Goal: Transaction & Acquisition: Purchase product/service

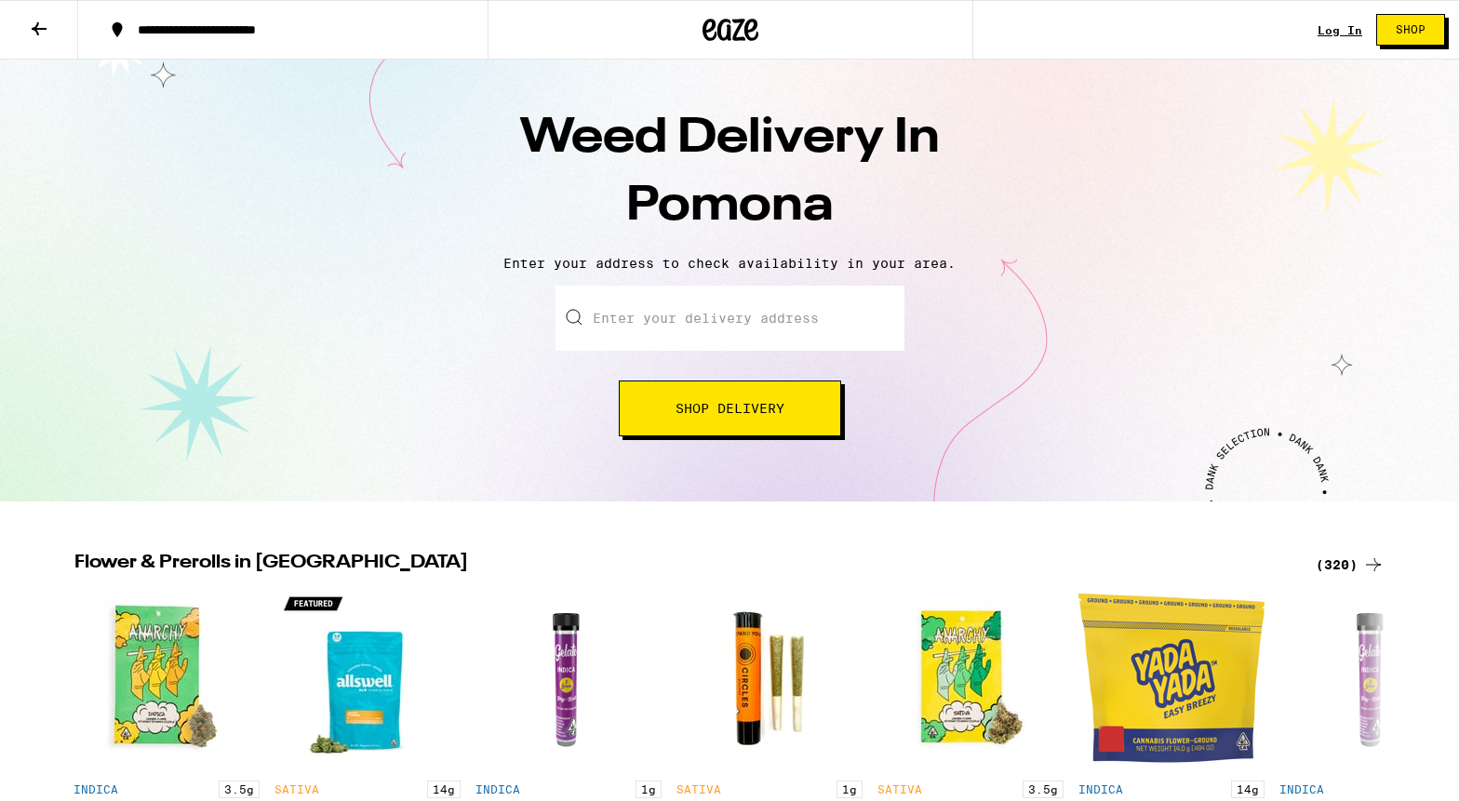
scroll to position [18, 0]
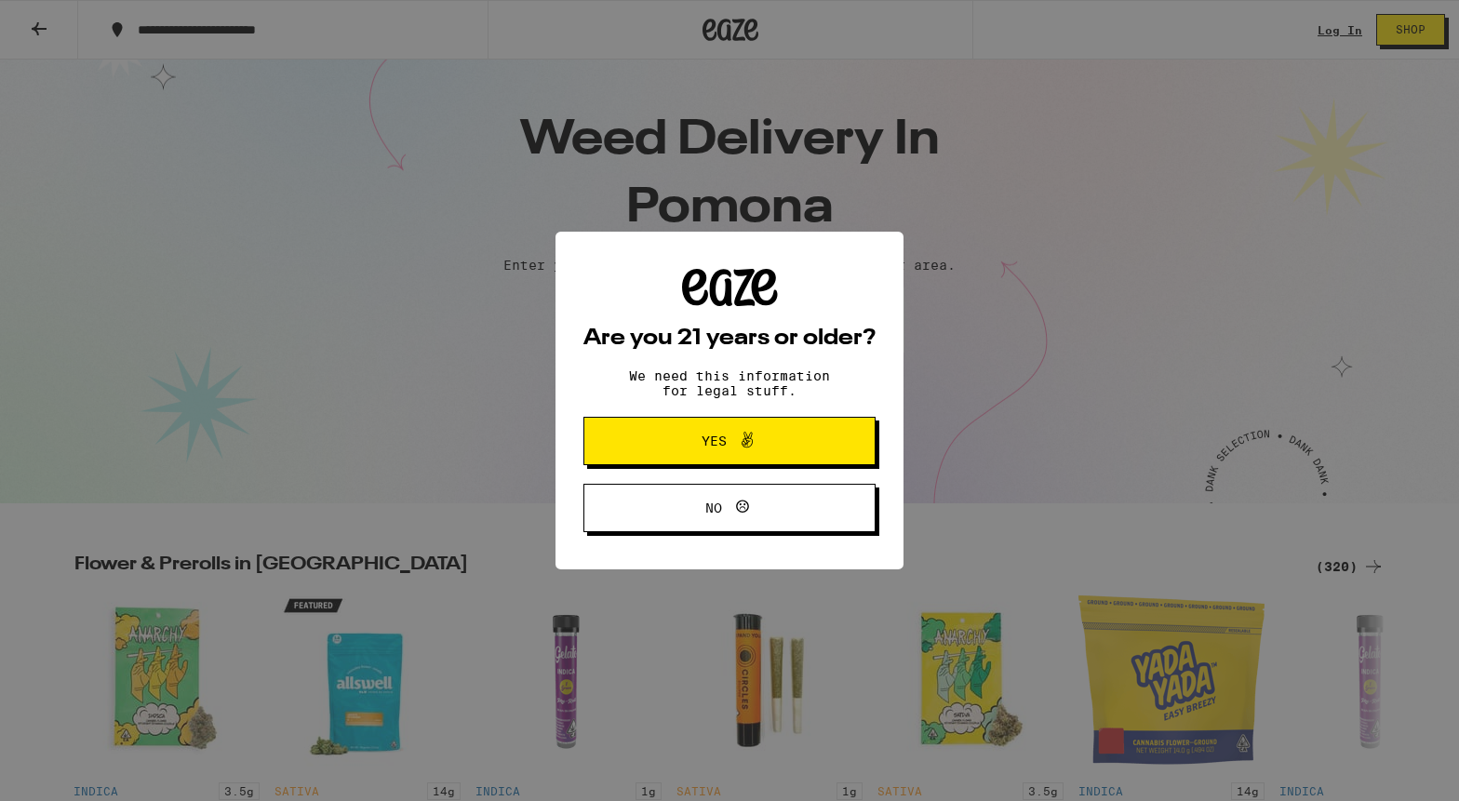
click at [700, 457] on button "Yes" at bounding box center [729, 441] width 292 height 48
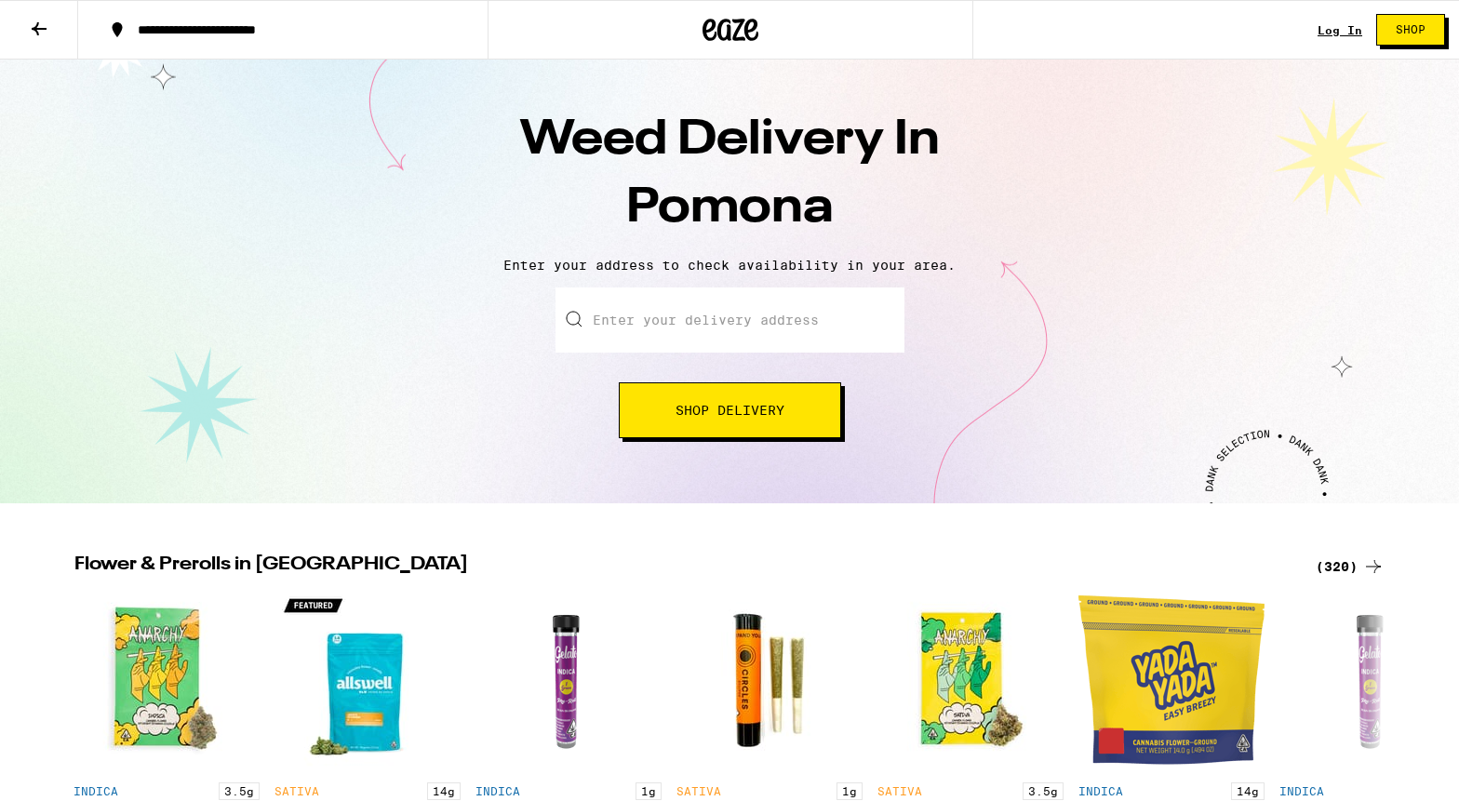
click at [685, 337] on input "Enter your delivery address" at bounding box center [729, 319] width 349 height 65
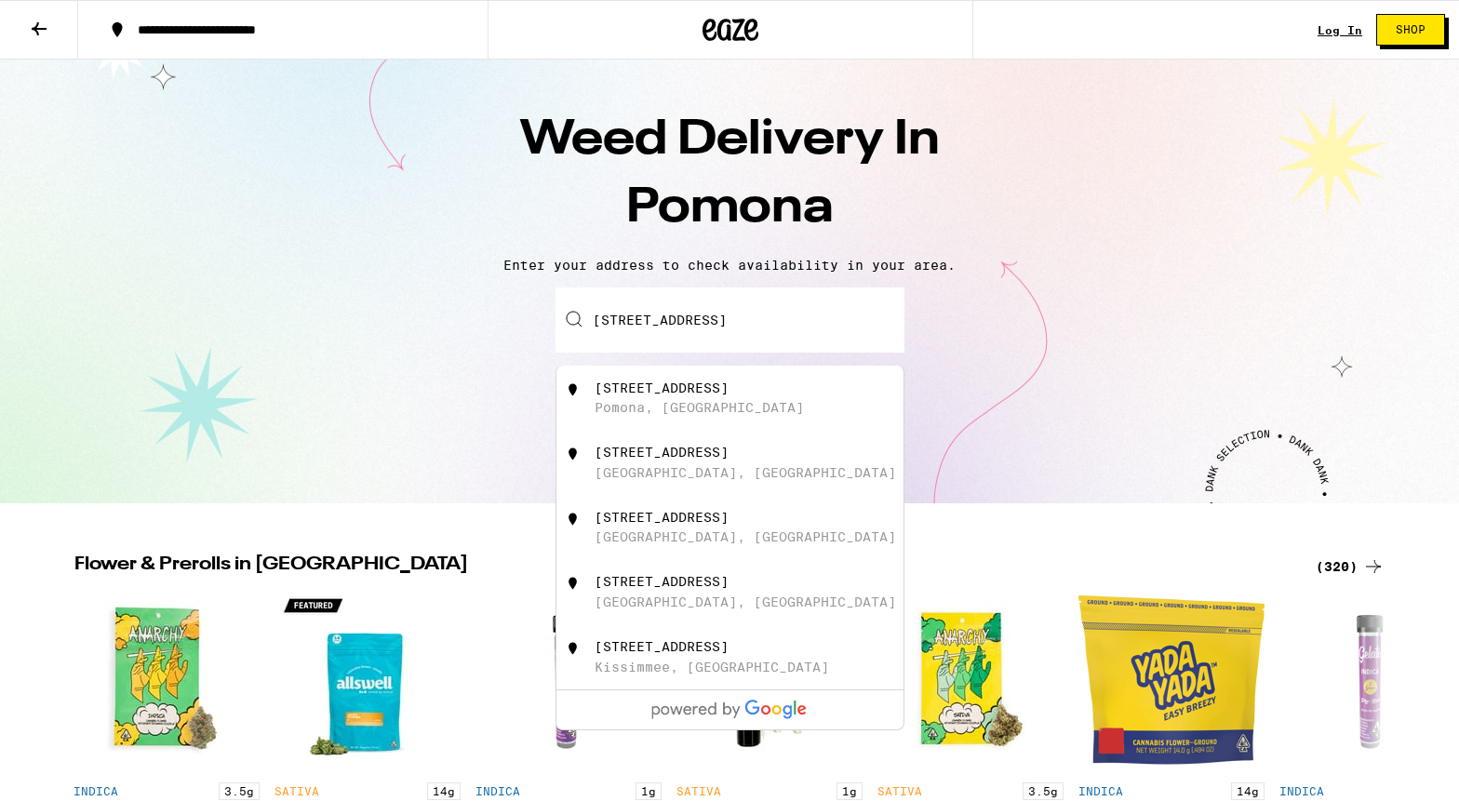
click at [614, 403] on div "[STREET_ADDRESS]" at bounding box center [760, 397] width 332 height 35
type input "[STREET_ADDRESS]"
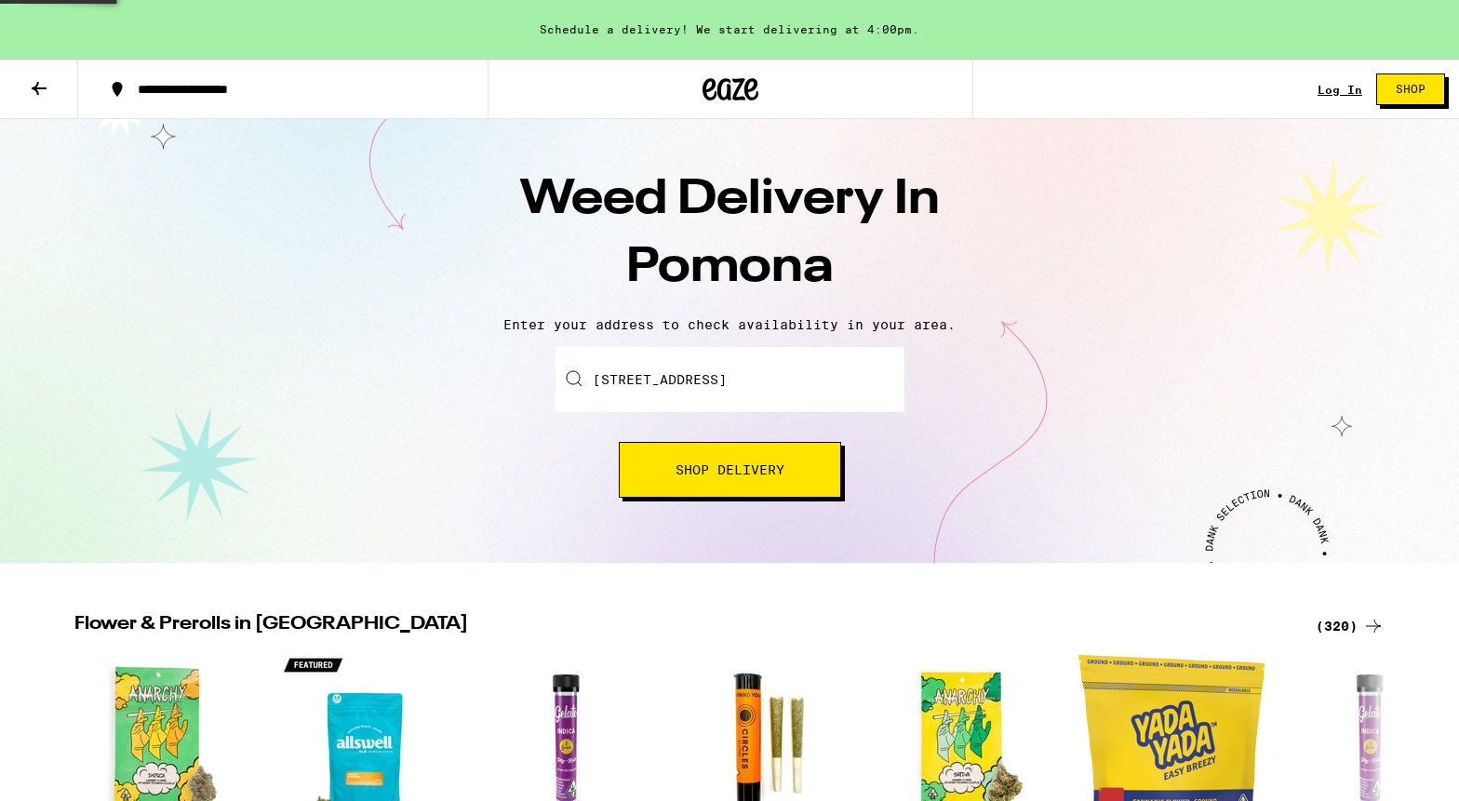
scroll to position [77, 0]
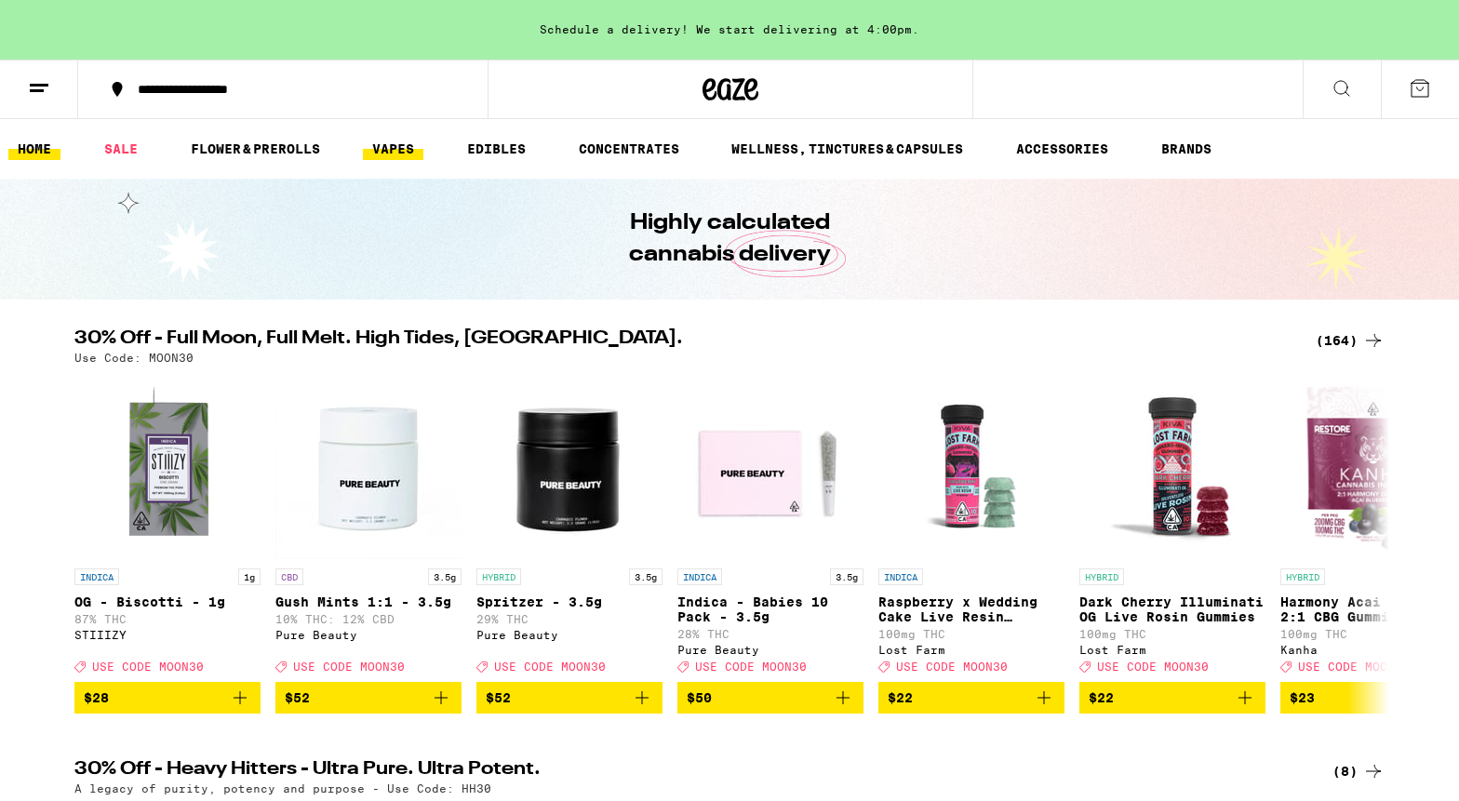
click at [389, 146] on link "VAPES" at bounding box center [393, 149] width 60 height 22
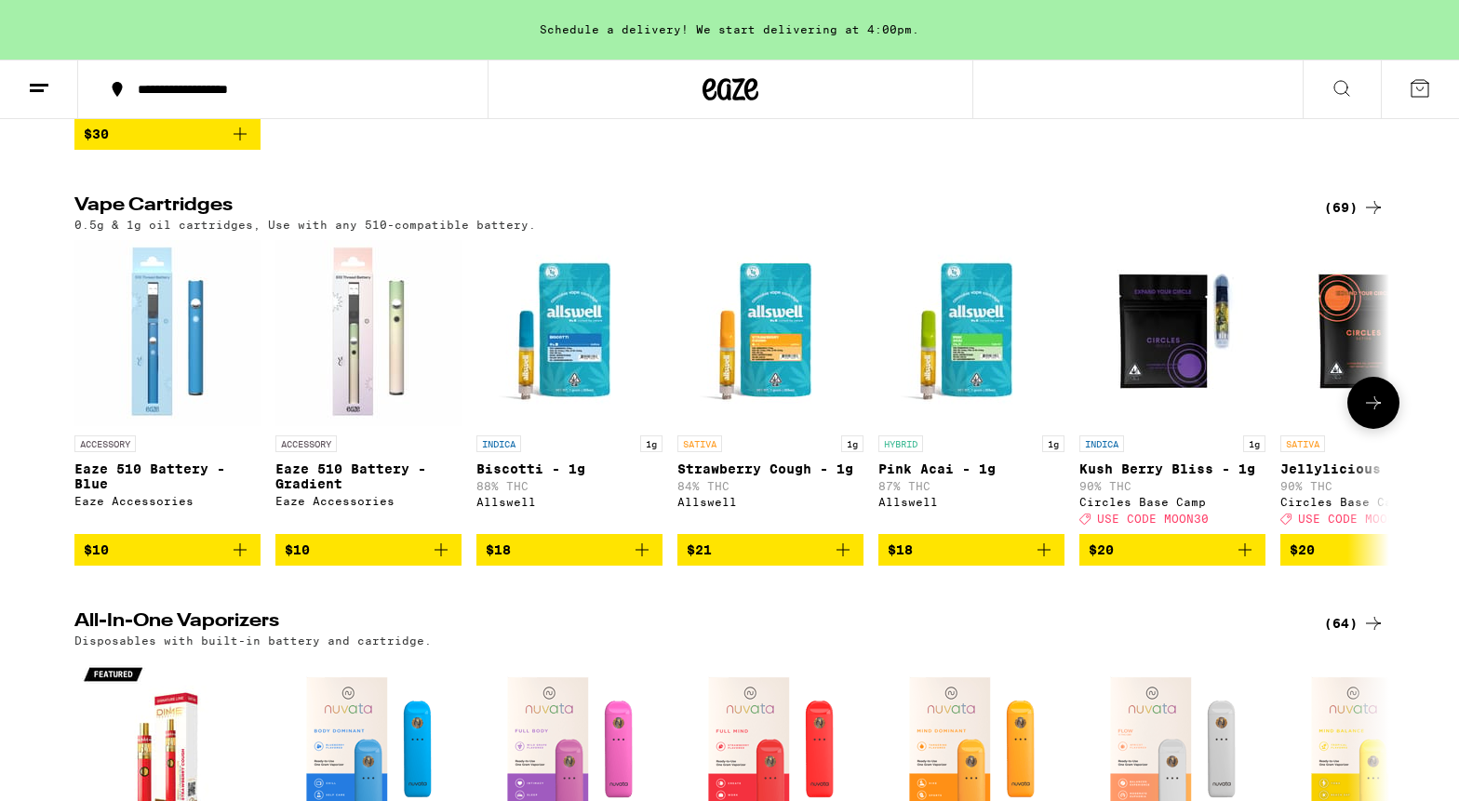
scroll to position [538, 0]
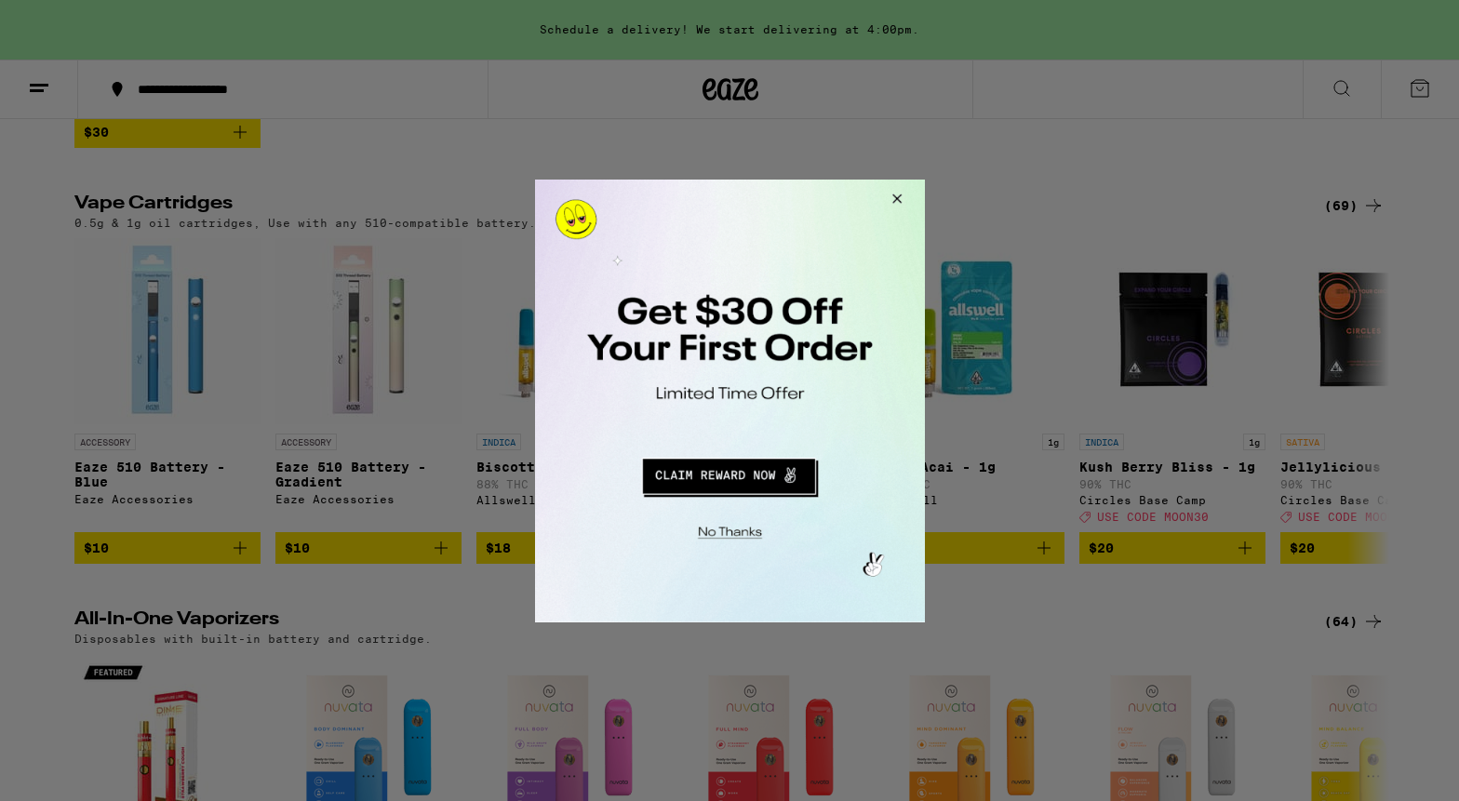
click at [1360, 214] on div at bounding box center [729, 400] width 1459 height 801
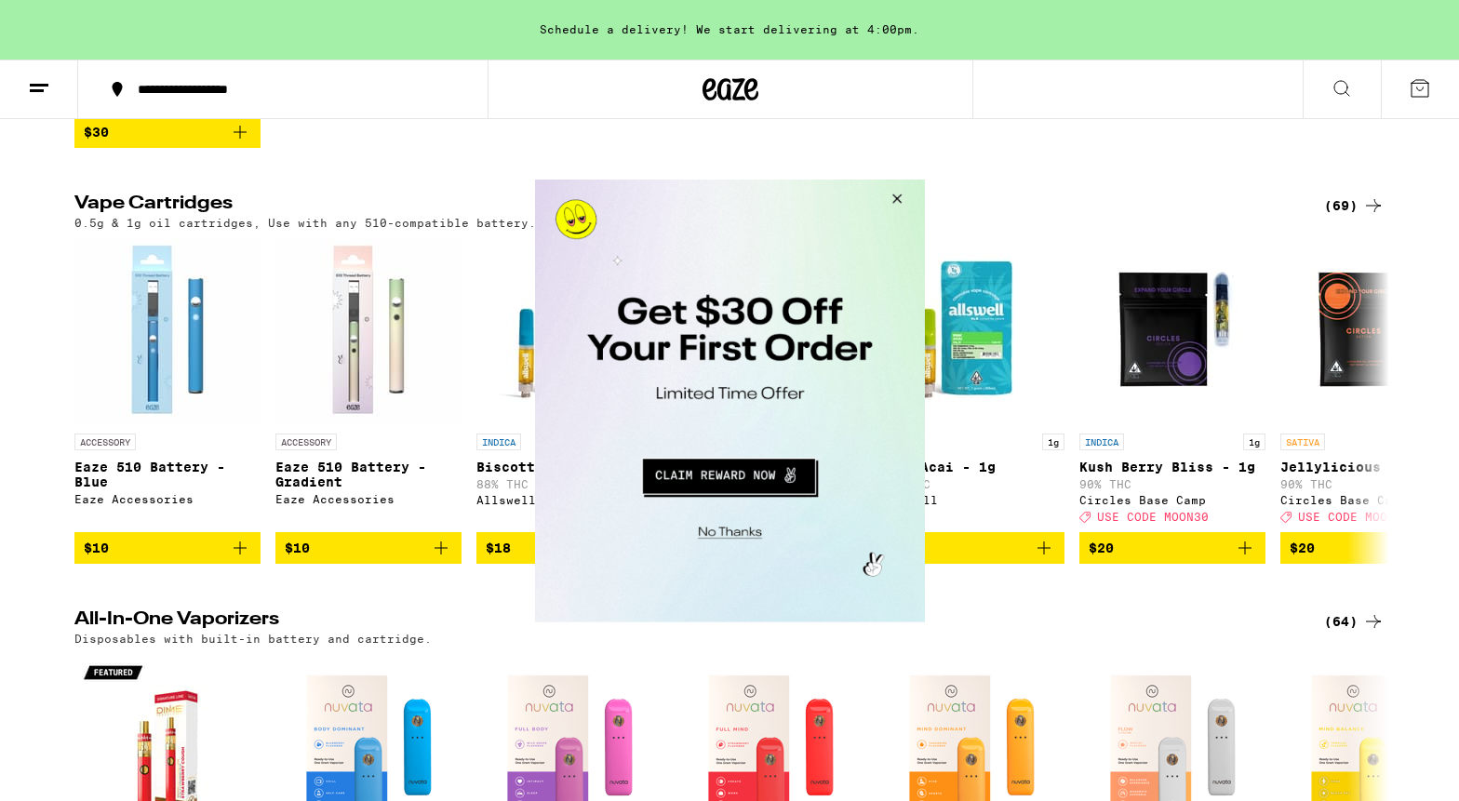
click at [895, 203] on button "Close Modal" at bounding box center [893, 201] width 50 height 45
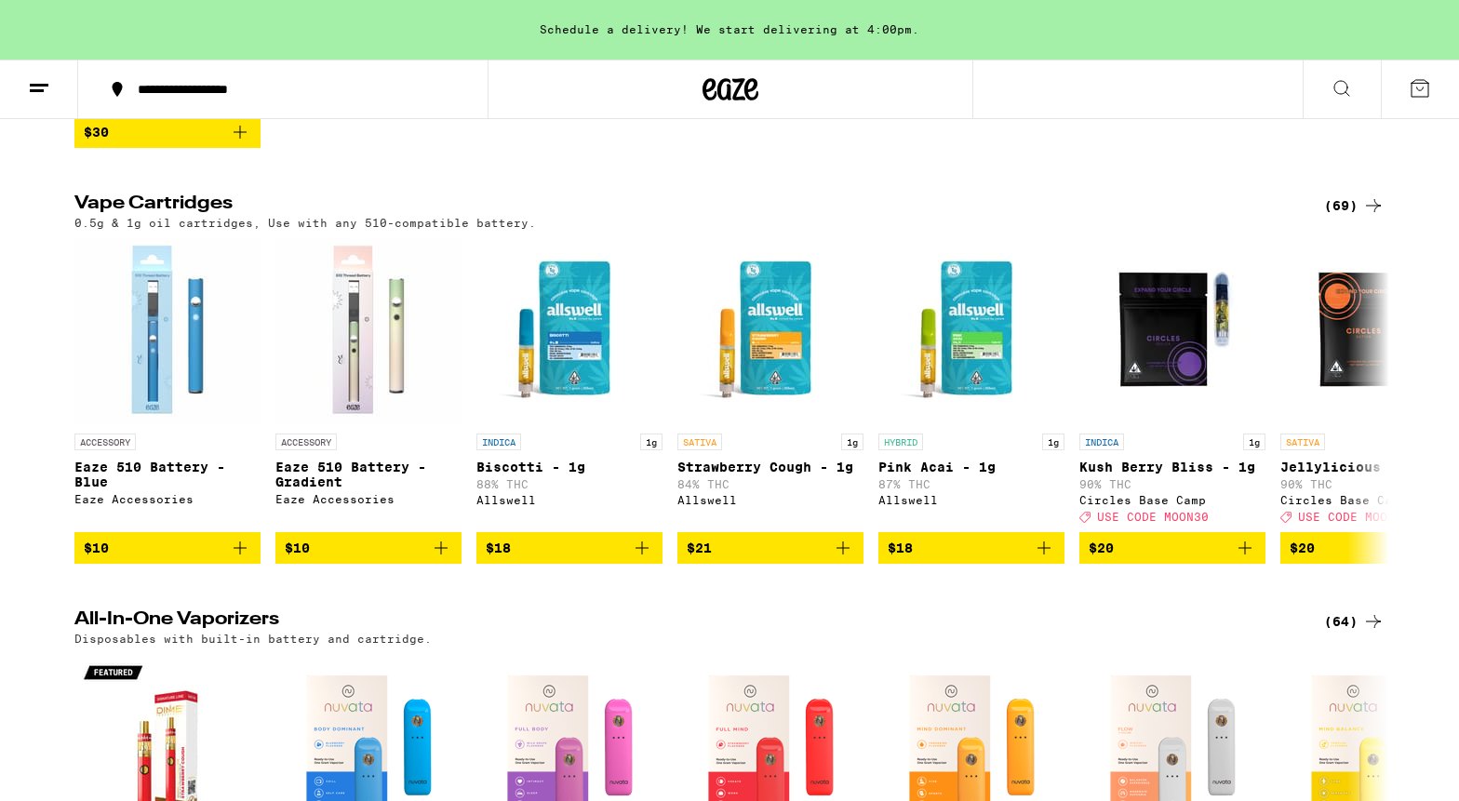
click at [1354, 206] on div "(69)" at bounding box center [1354, 205] width 60 height 22
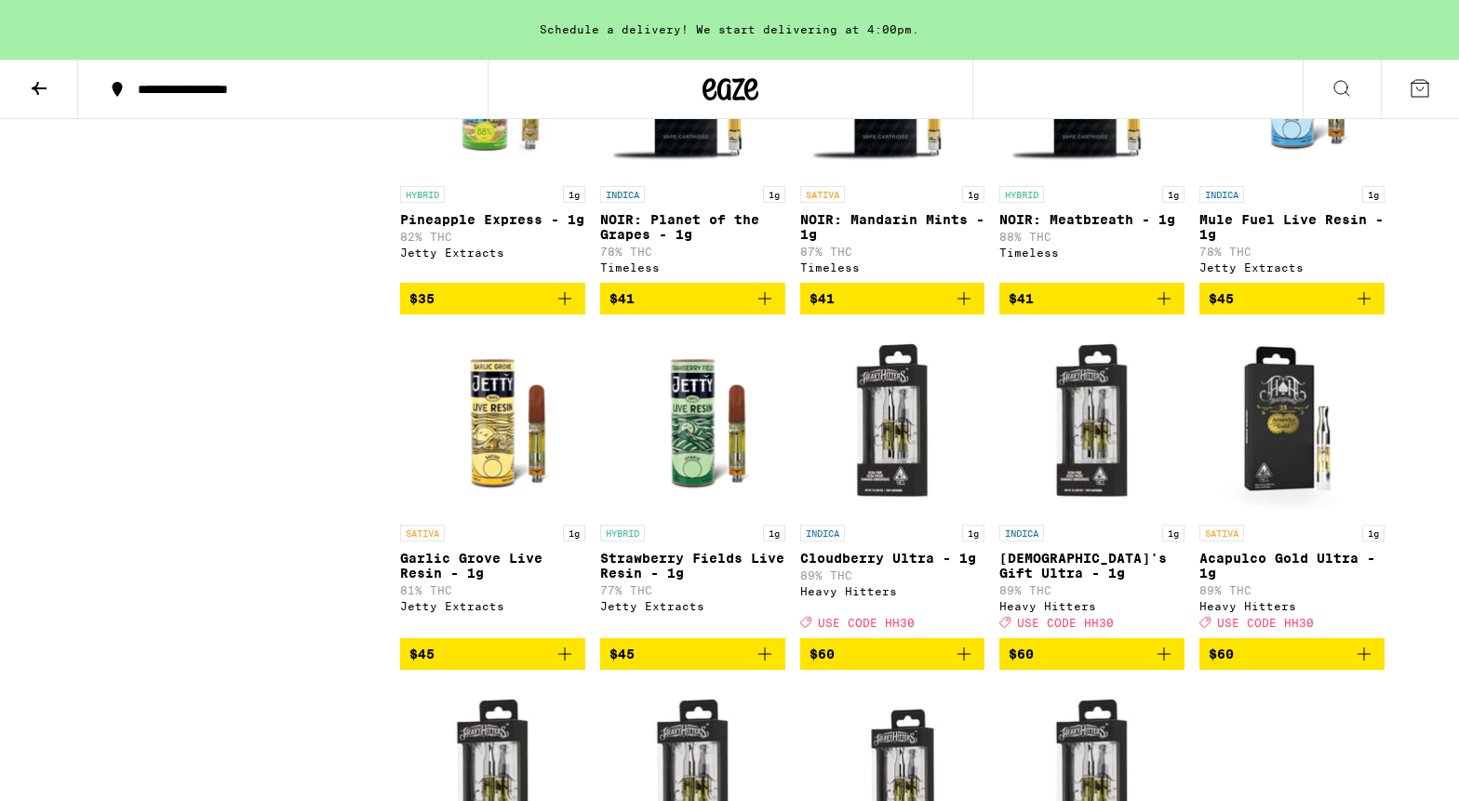
scroll to position [3924, 0]
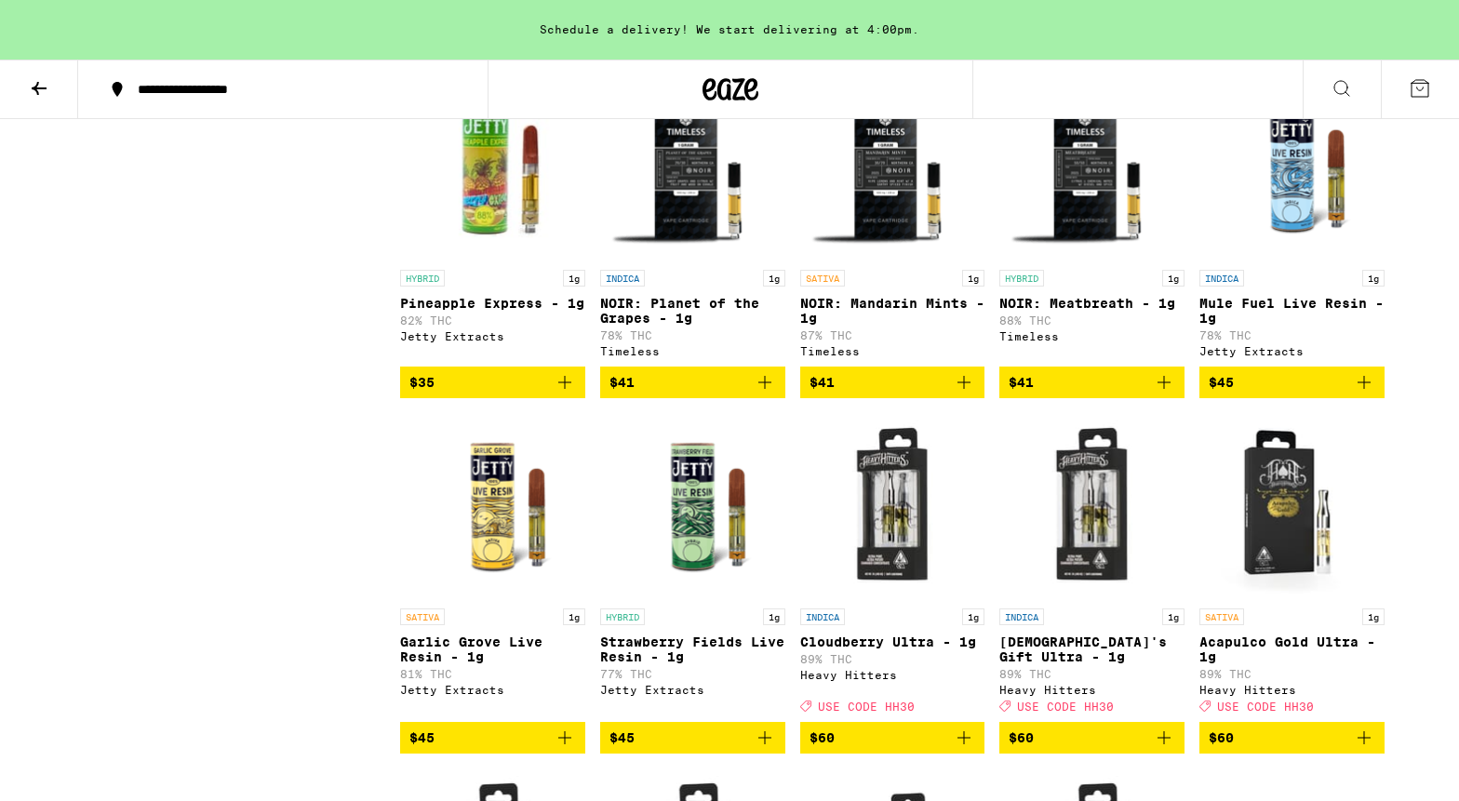
click at [1345, 81] on icon at bounding box center [1341, 88] width 22 height 22
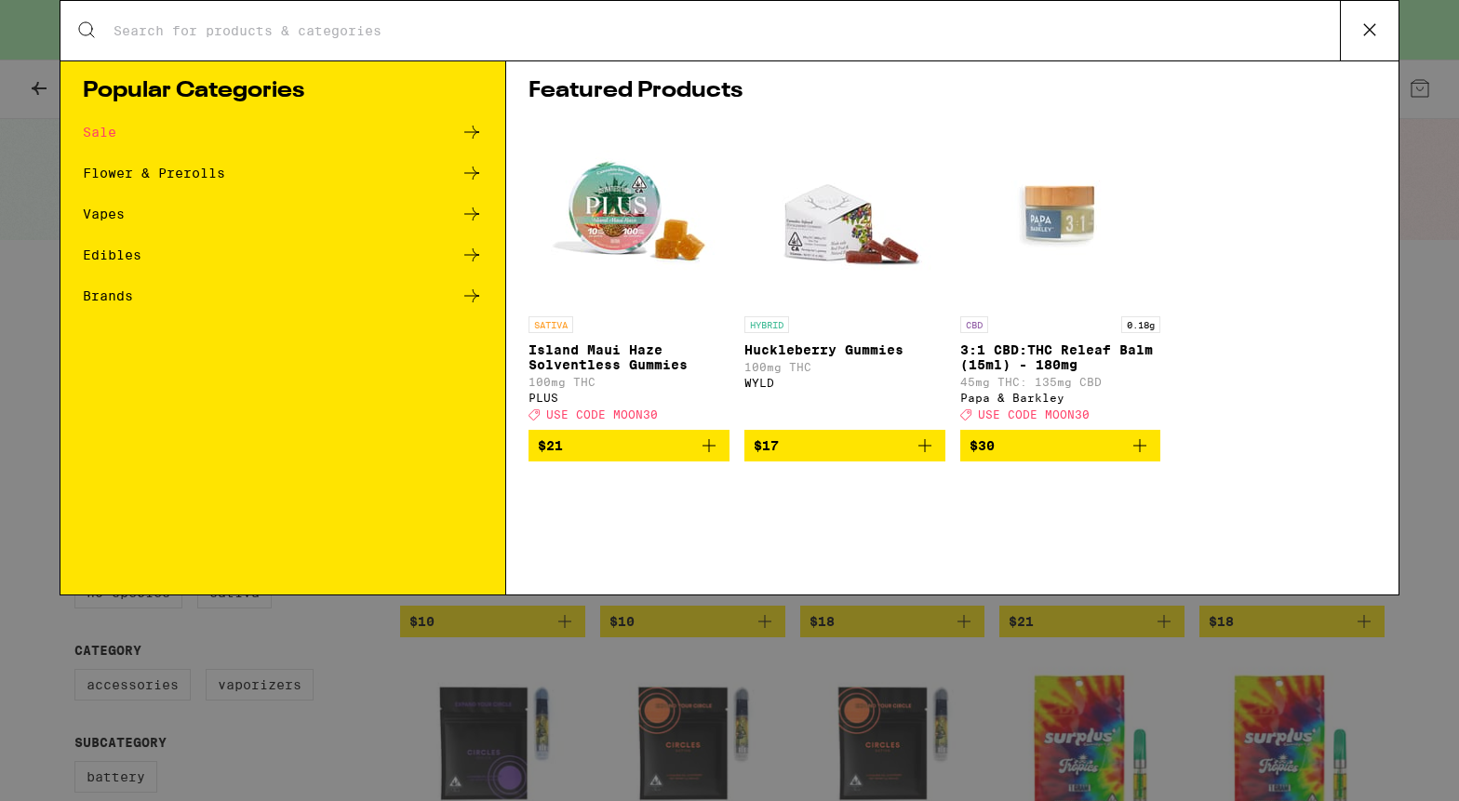
scroll to position [0, 0]
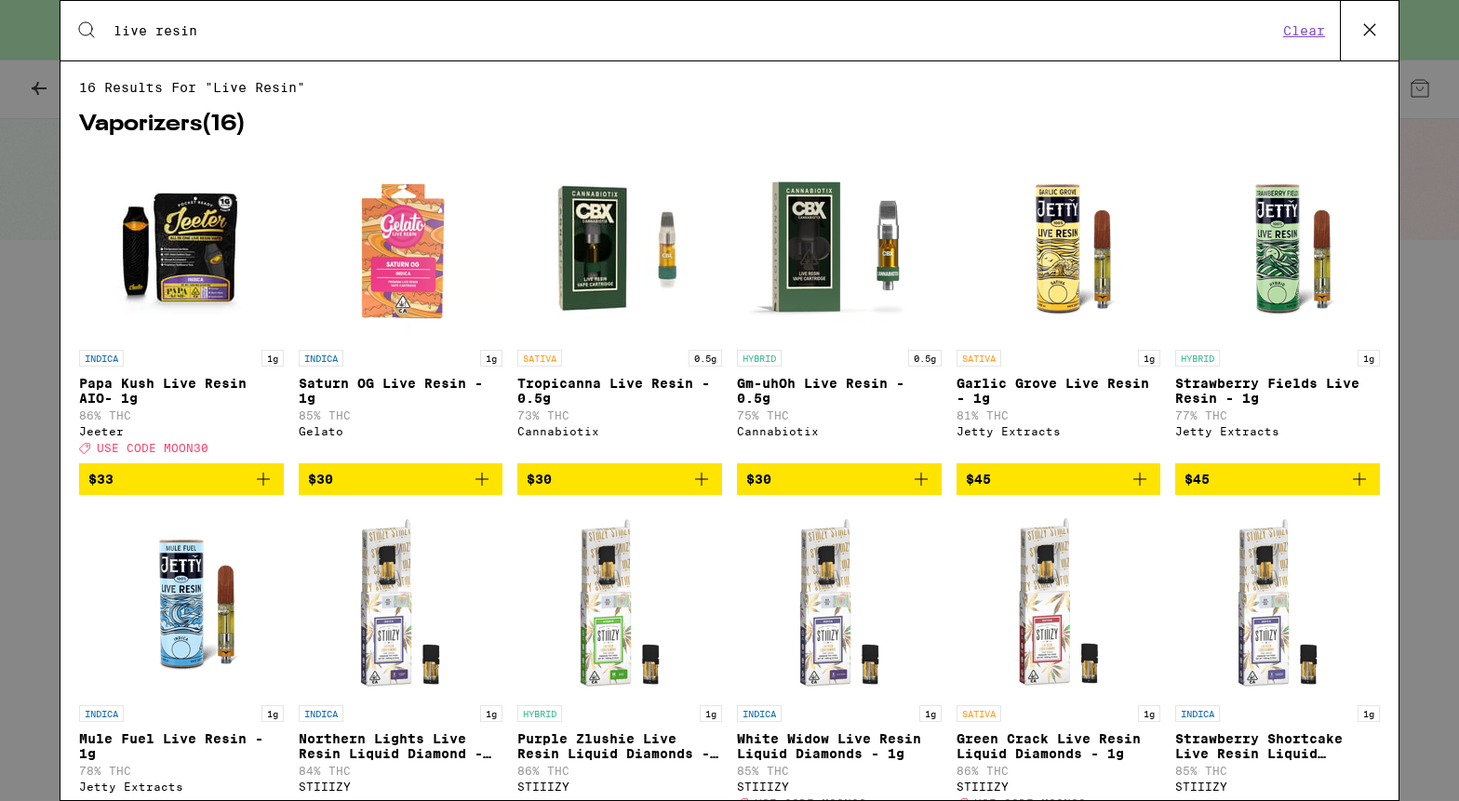
type input "live resin"
click at [968, 22] on input "live resin" at bounding box center [695, 30] width 1165 height 17
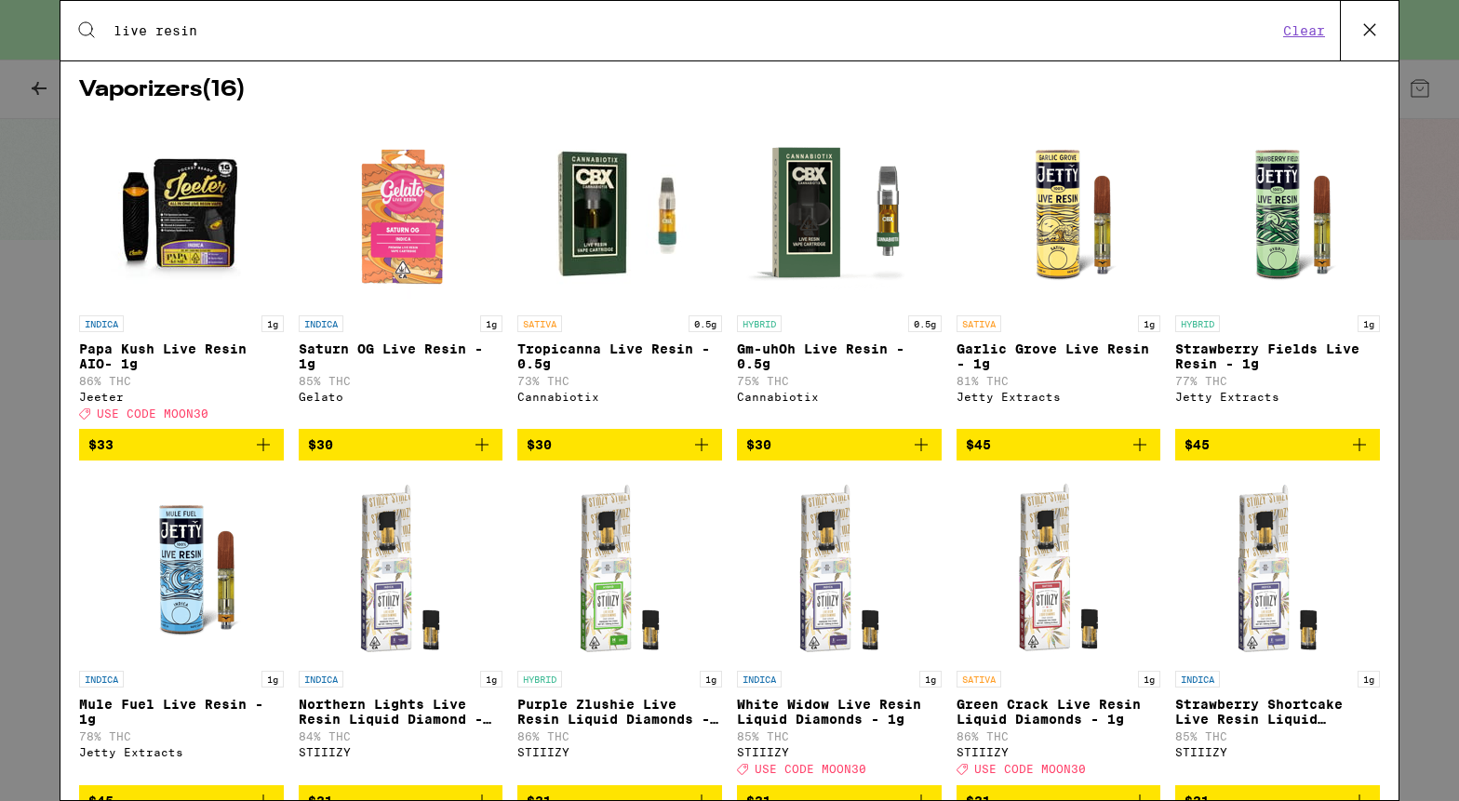
scroll to position [184, 0]
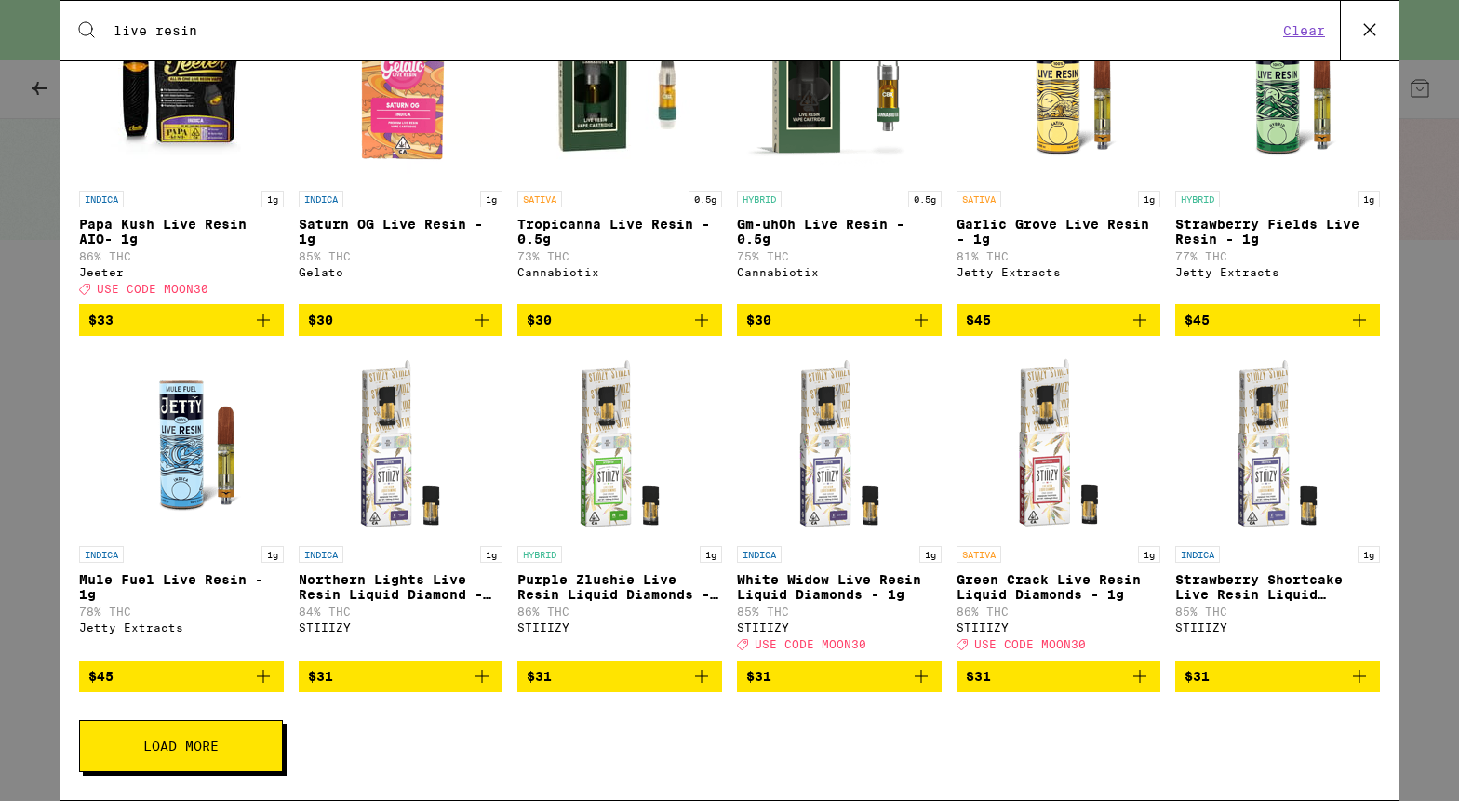
click at [251, 747] on button "Load More" at bounding box center [181, 746] width 204 height 52
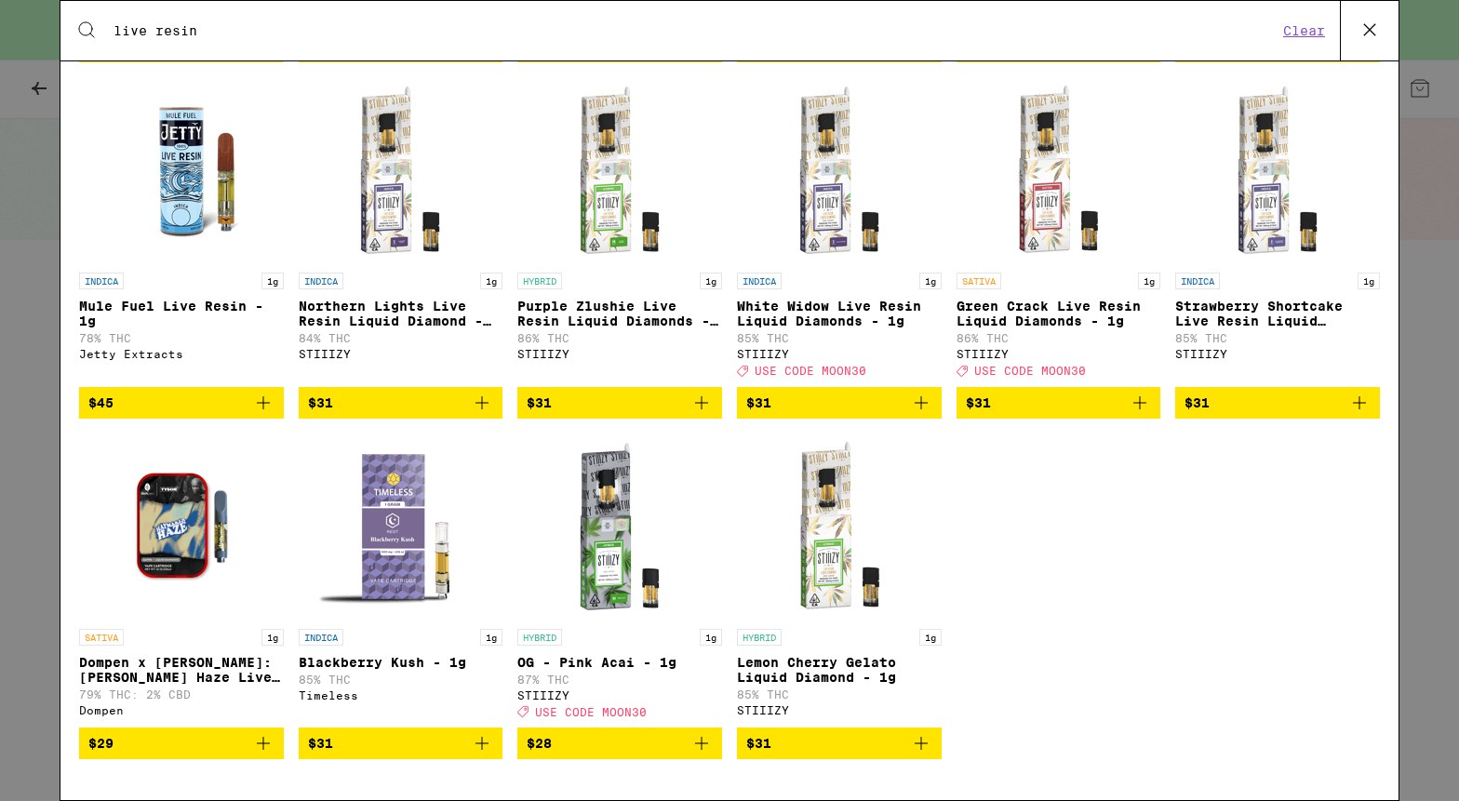
scroll to position [467, 0]
